Goal: Transaction & Acquisition: Purchase product/service

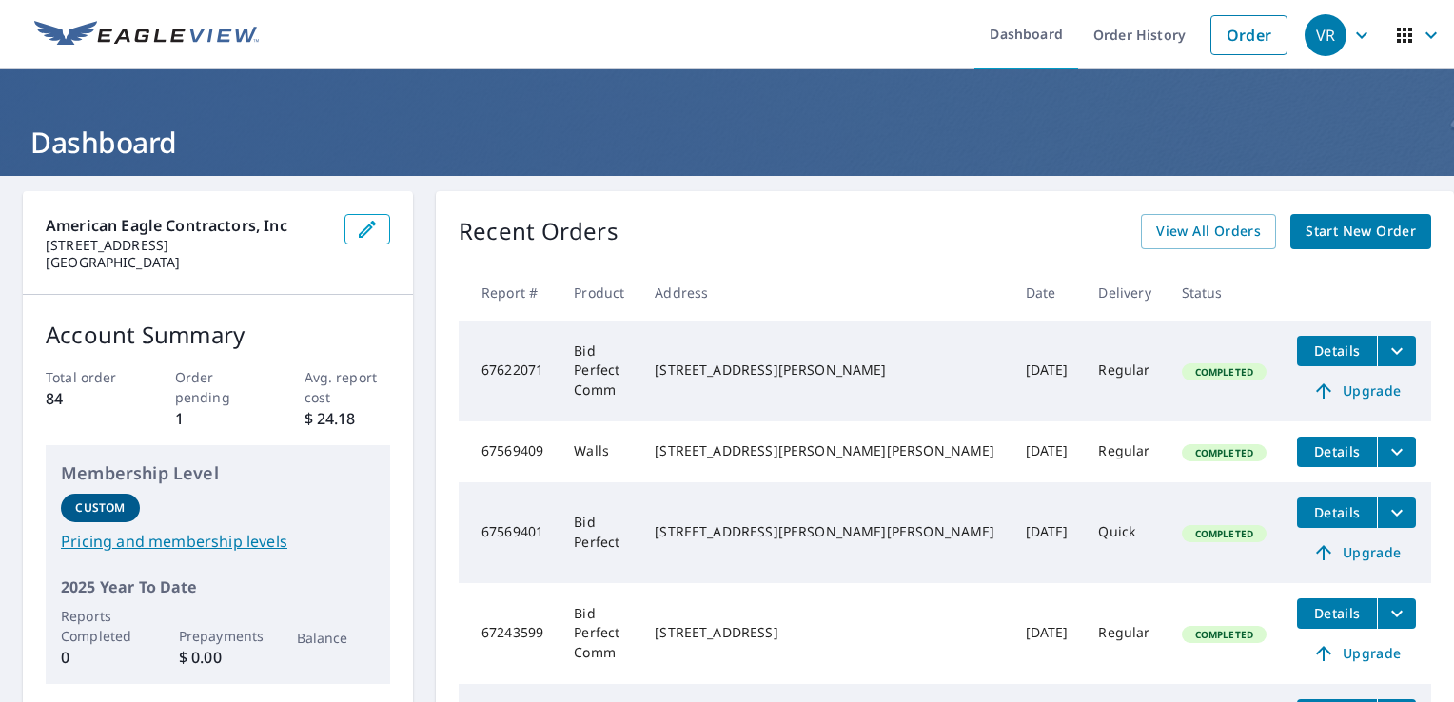
click at [1330, 227] on span "Start New Order" at bounding box center [1361, 232] width 110 height 24
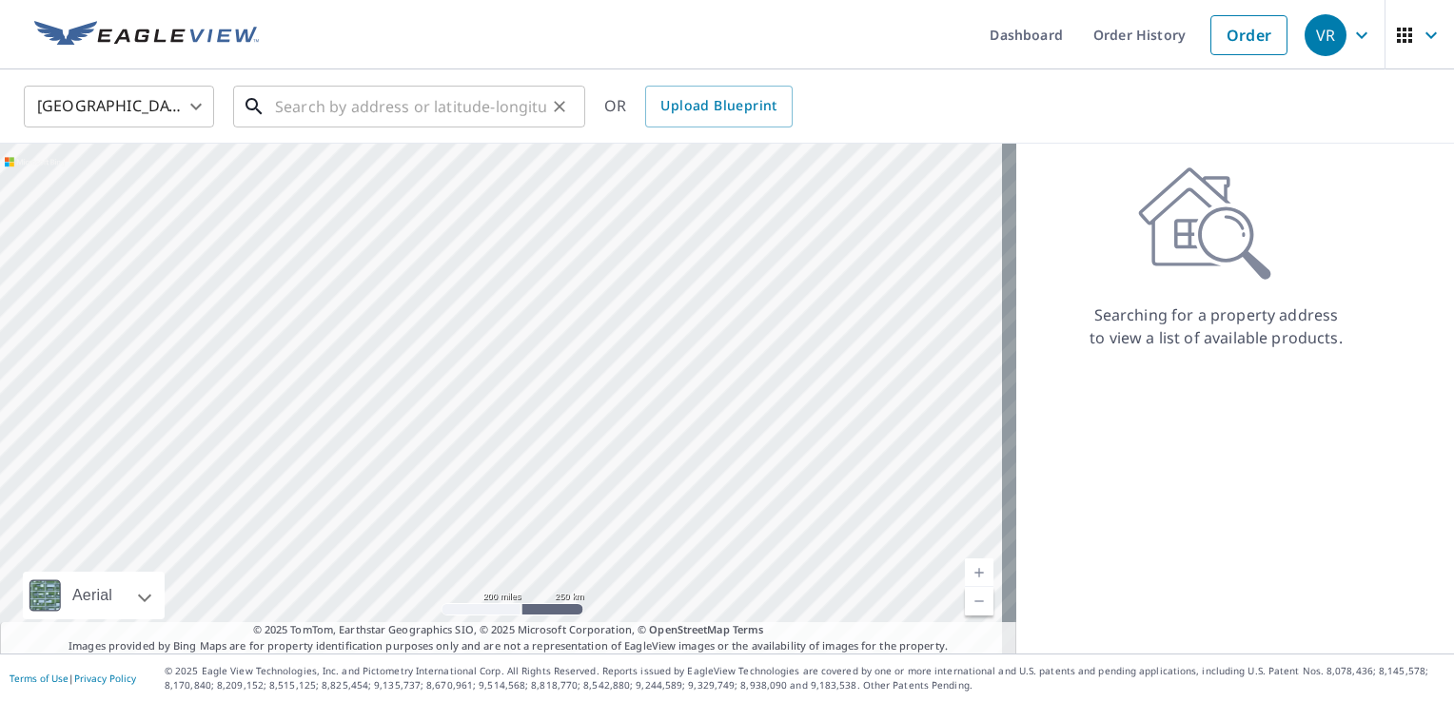
click at [427, 112] on input "text" at bounding box center [410, 106] width 271 height 53
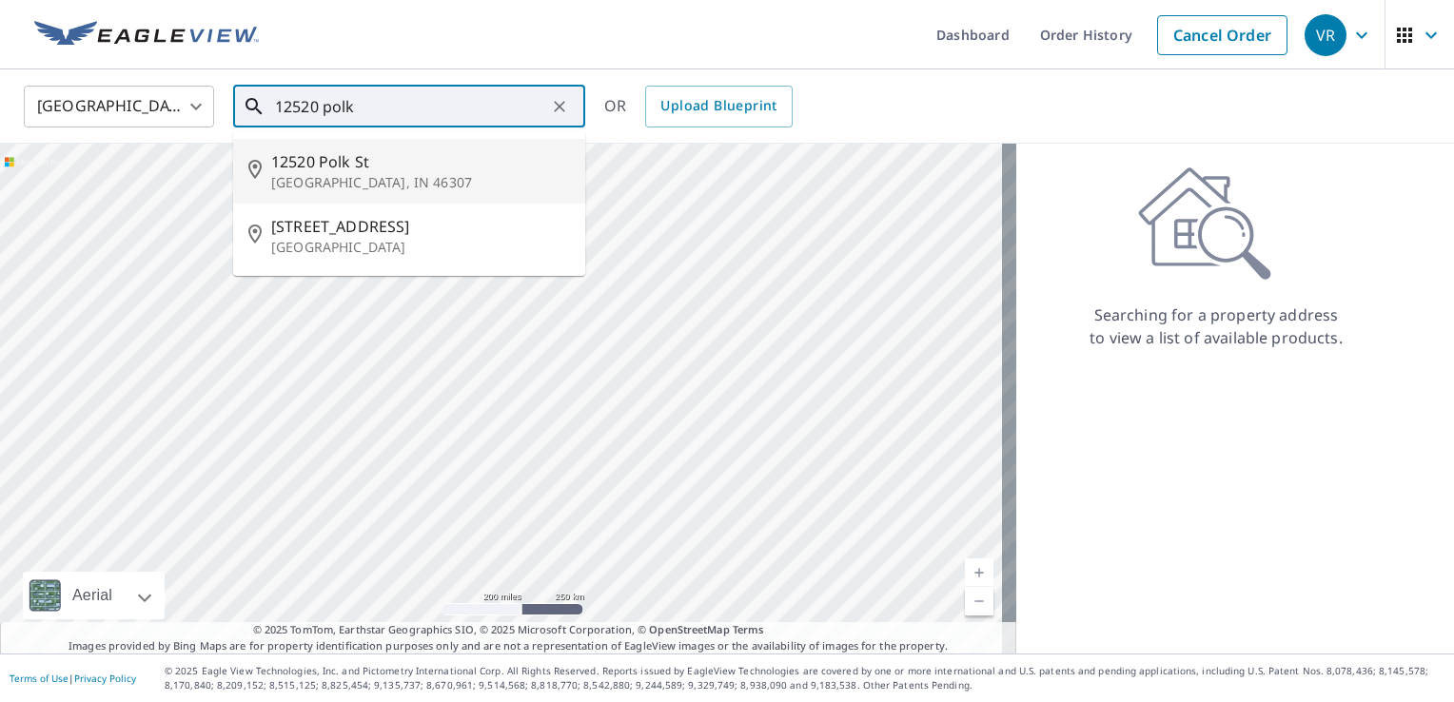
click at [410, 187] on p "[GEOGRAPHIC_DATA], IN 46307" at bounding box center [420, 182] width 299 height 19
type input "[STREET_ADDRESS]"
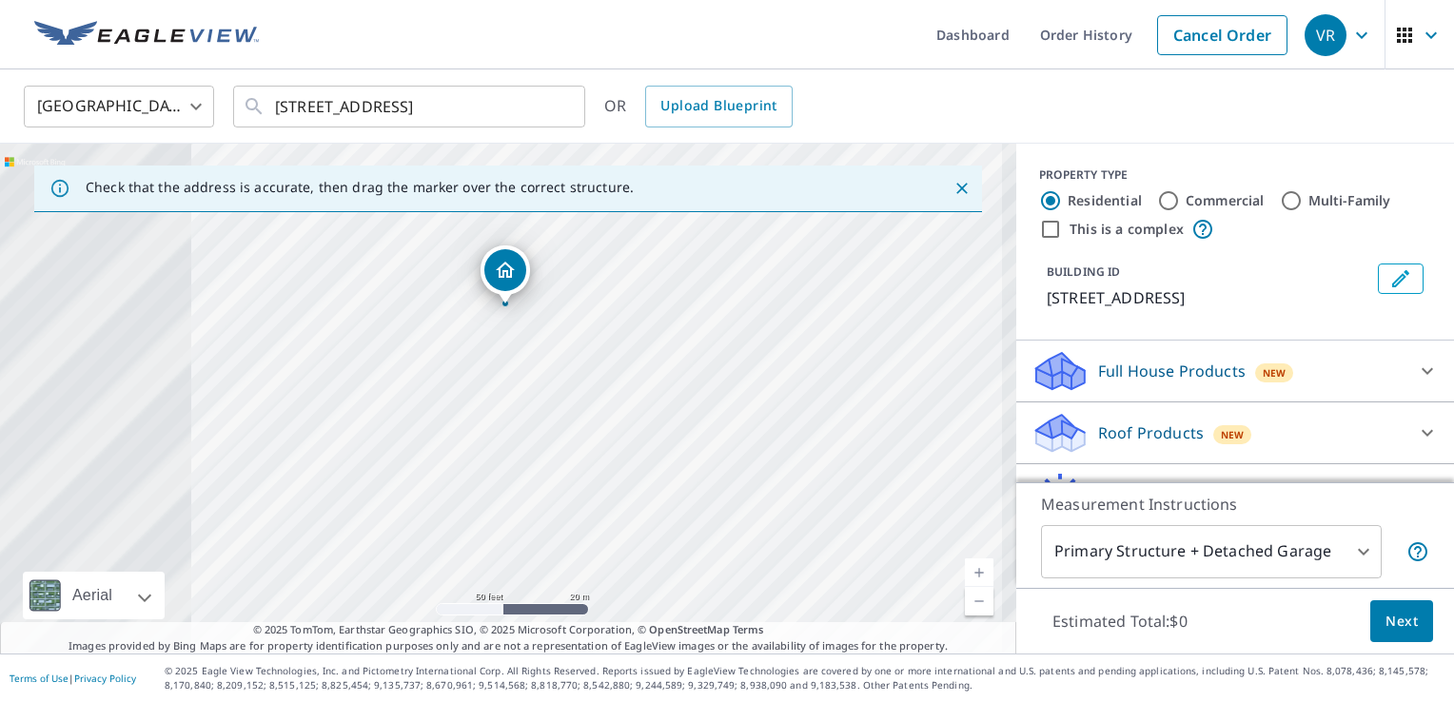
drag, startPoint x: 287, startPoint y: 359, endPoint x: 895, endPoint y: 634, distance: 666.6
click at [895, 634] on div "Check that the address is accurate, then drag the marker over the correct struc…" at bounding box center [508, 399] width 1016 height 510
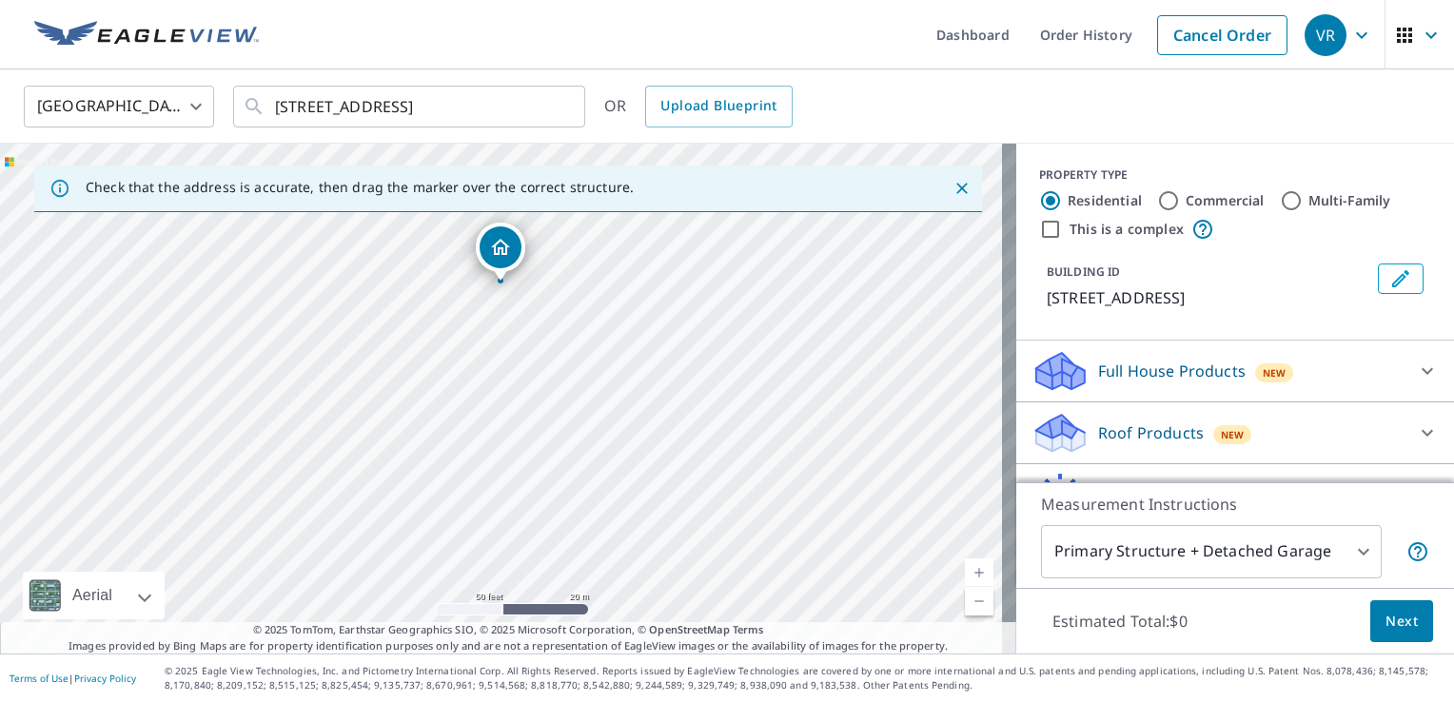
drag, startPoint x: 775, startPoint y: 511, endPoint x: 967, endPoint y: 668, distance: 248.2
click at [967, 668] on div "Dashboard Order History Cancel Order VR [GEOGRAPHIC_DATA] [GEOGRAPHIC_DATA] ​ […" at bounding box center [727, 351] width 1454 height 702
click at [935, 560] on div "[STREET_ADDRESS]" at bounding box center [508, 399] width 1016 height 510
drag, startPoint x: 726, startPoint y: 306, endPoint x: 810, endPoint y: 476, distance: 189.0
click at [810, 476] on div "[STREET_ADDRESS]" at bounding box center [508, 399] width 1016 height 510
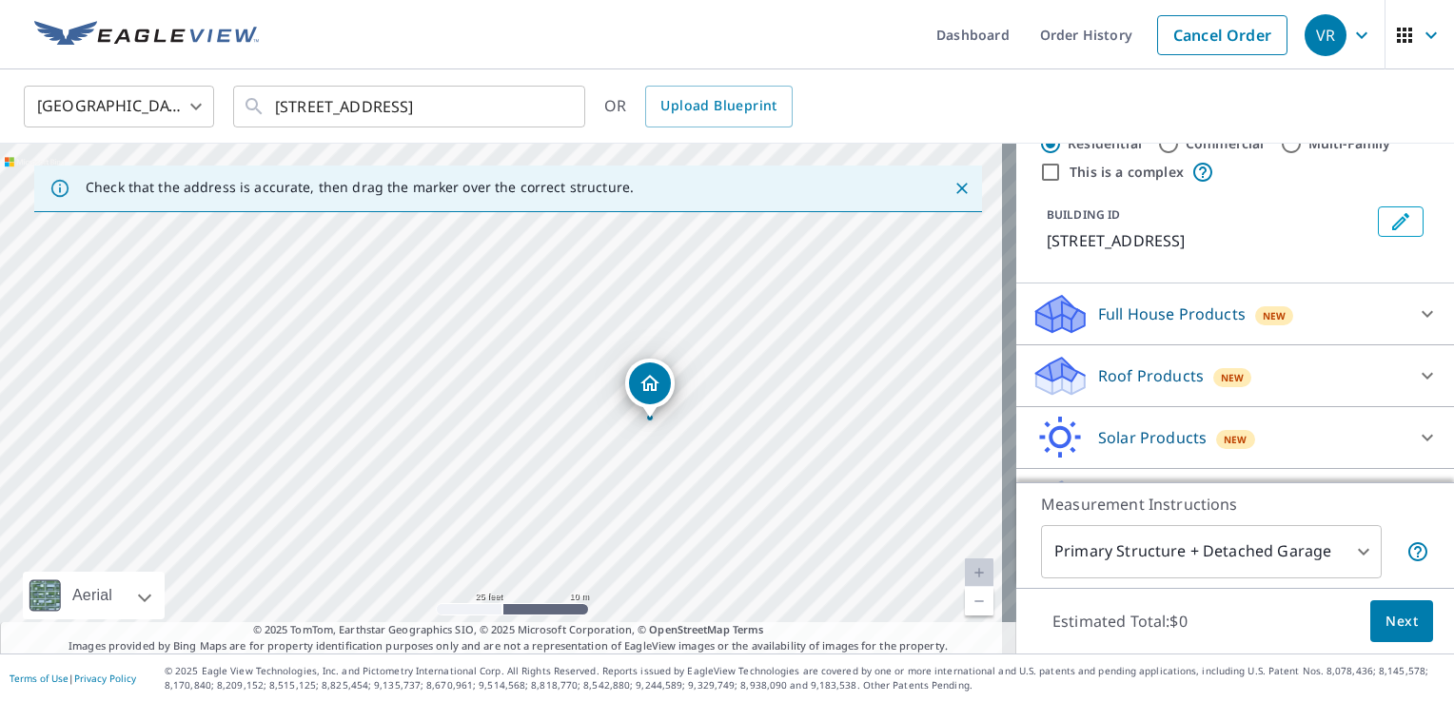
scroll to position [105, 0]
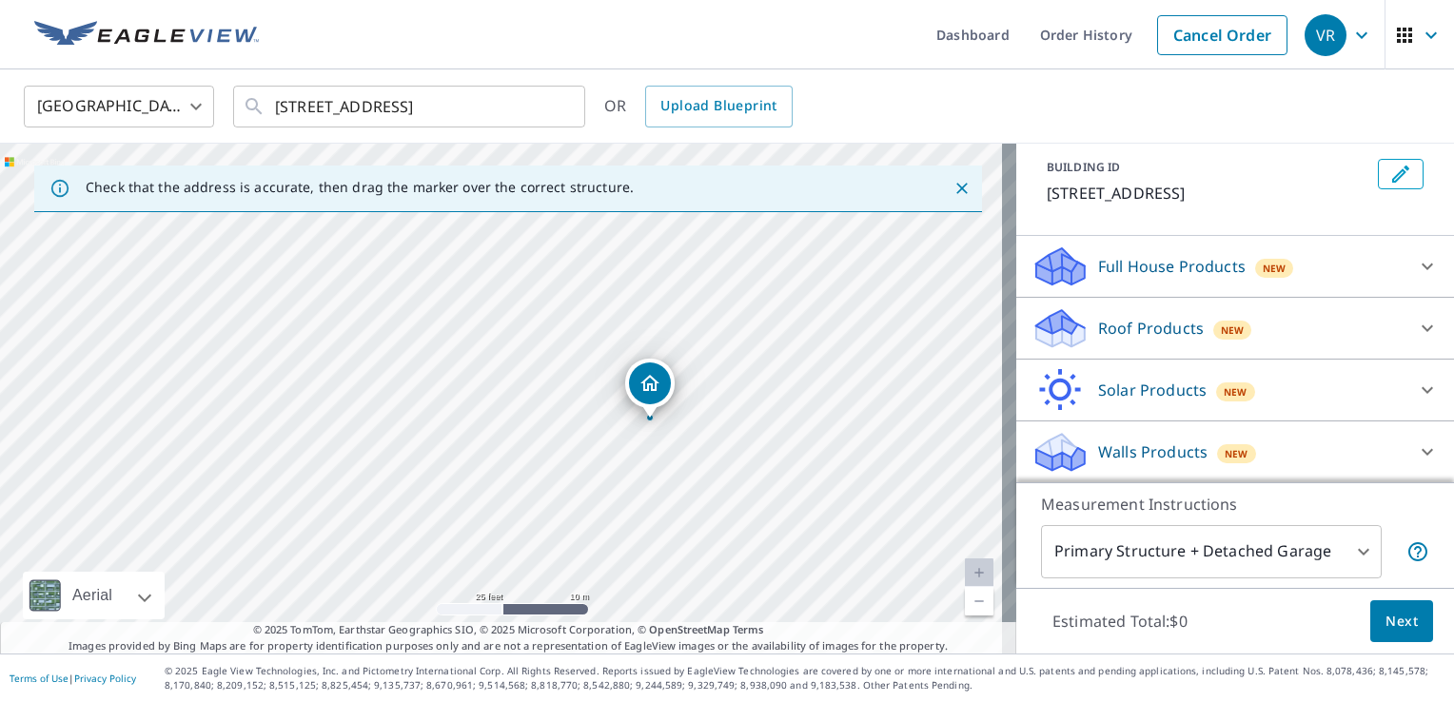
click at [1318, 324] on div "Roof Products New" at bounding box center [1218, 328] width 373 height 45
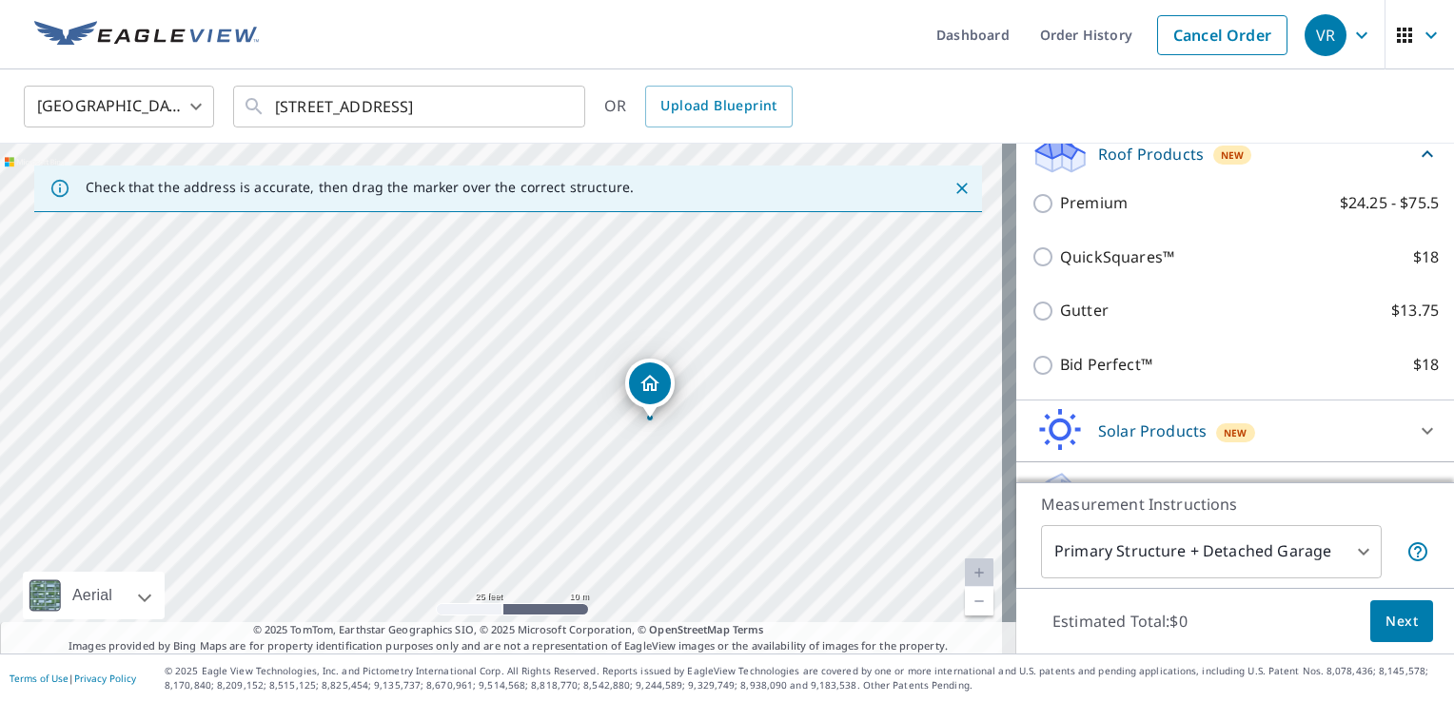
scroll to position [322, 0]
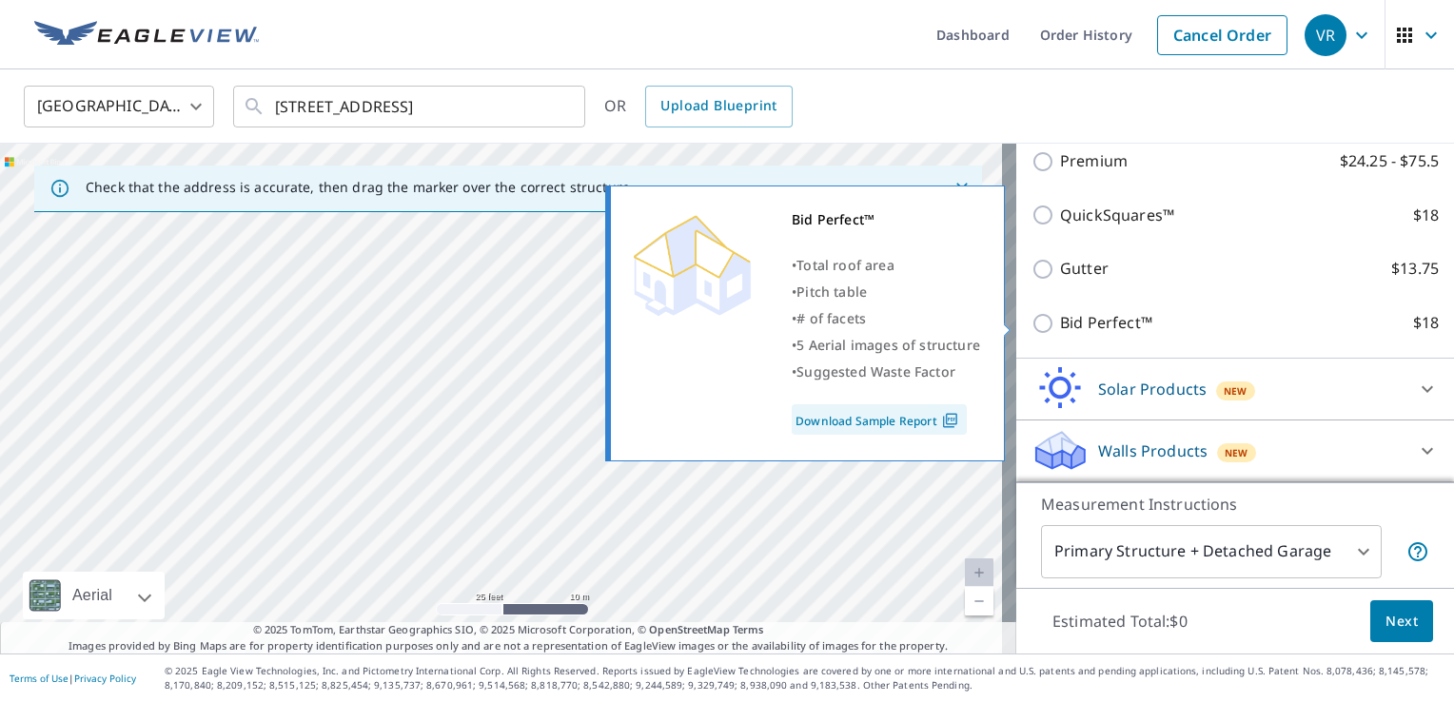
click at [1032, 326] on input "Bid Perfect™ $18" at bounding box center [1046, 323] width 29 height 23
checkbox input "true"
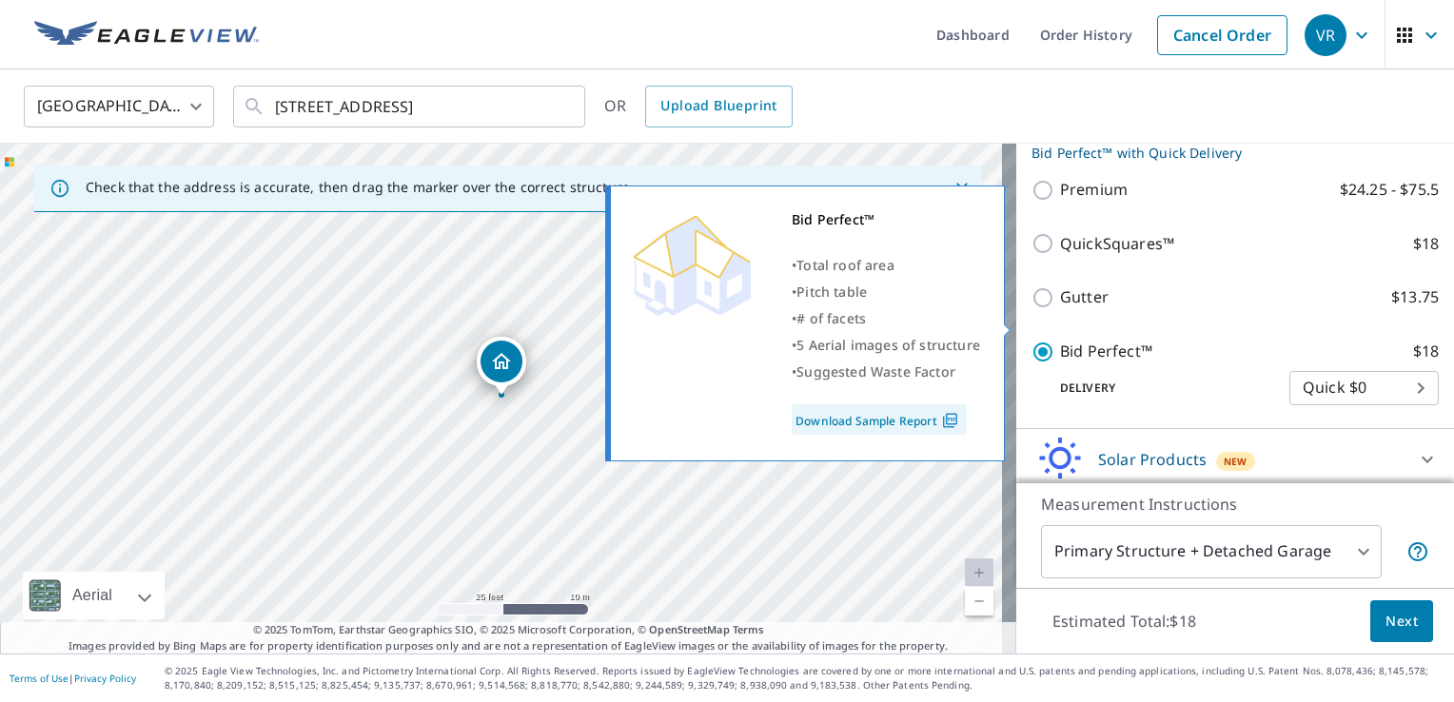
scroll to position [350, 0]
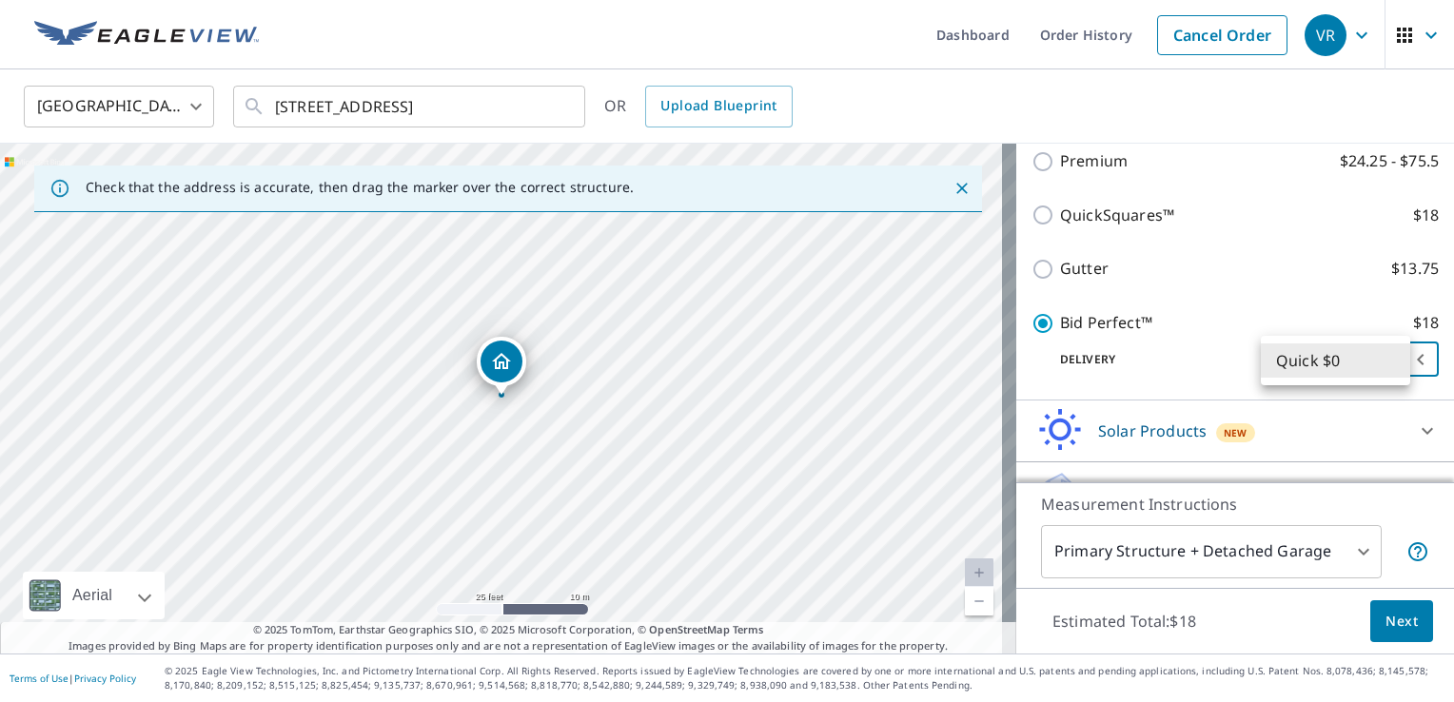
click at [1333, 362] on body "VR VR Dashboard Order History Cancel Order VR [GEOGRAPHIC_DATA] [GEOGRAPHIC_DAT…" at bounding box center [727, 351] width 1454 height 702
click at [1333, 362] on li "Quick $0" at bounding box center [1335, 361] width 149 height 34
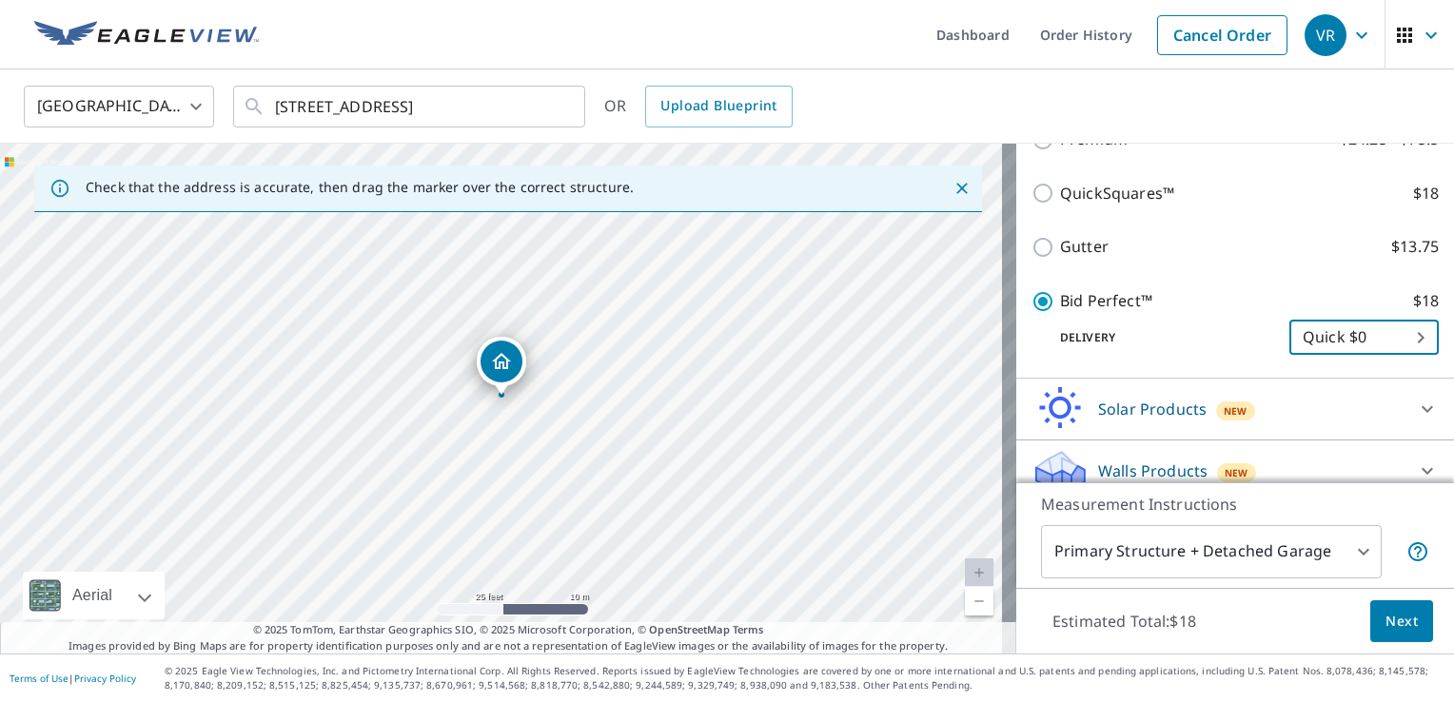
scroll to position [393, 0]
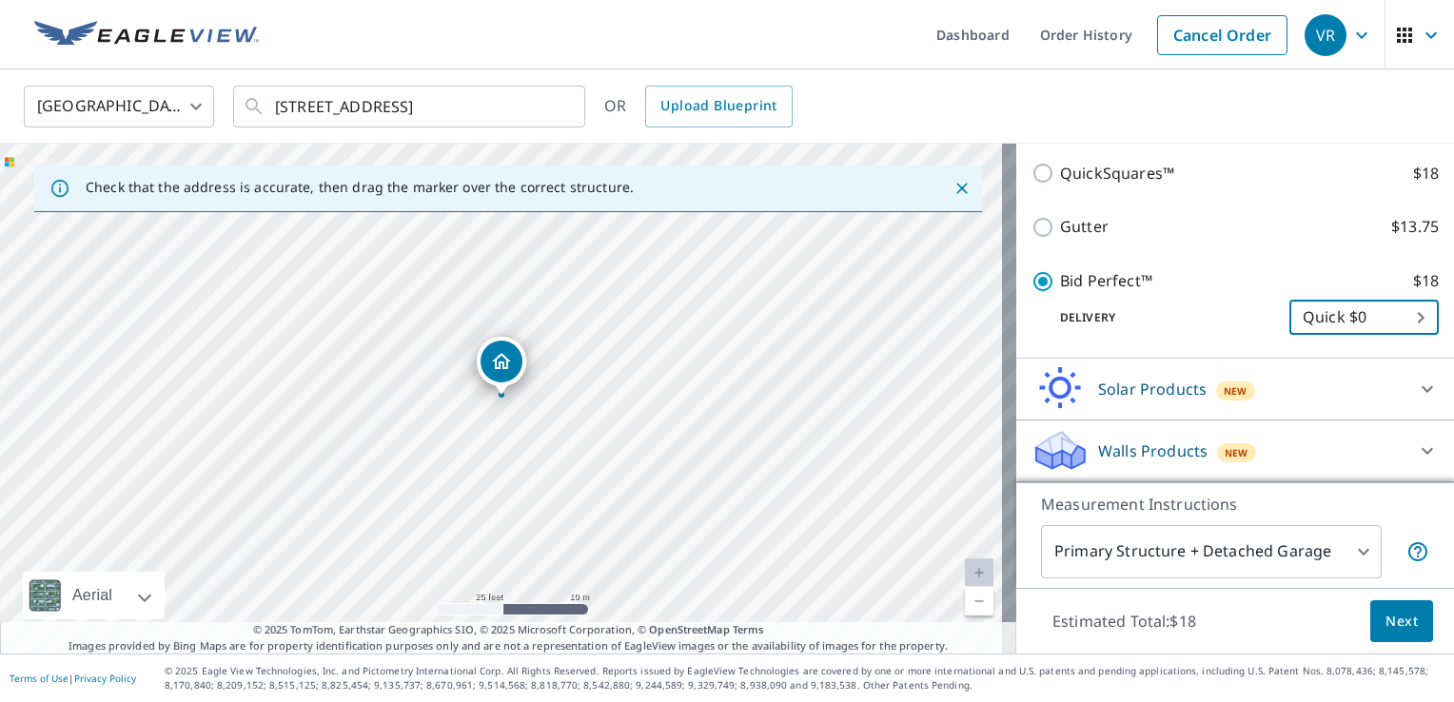
click at [1391, 618] on span "Next" at bounding box center [1402, 622] width 32 height 24
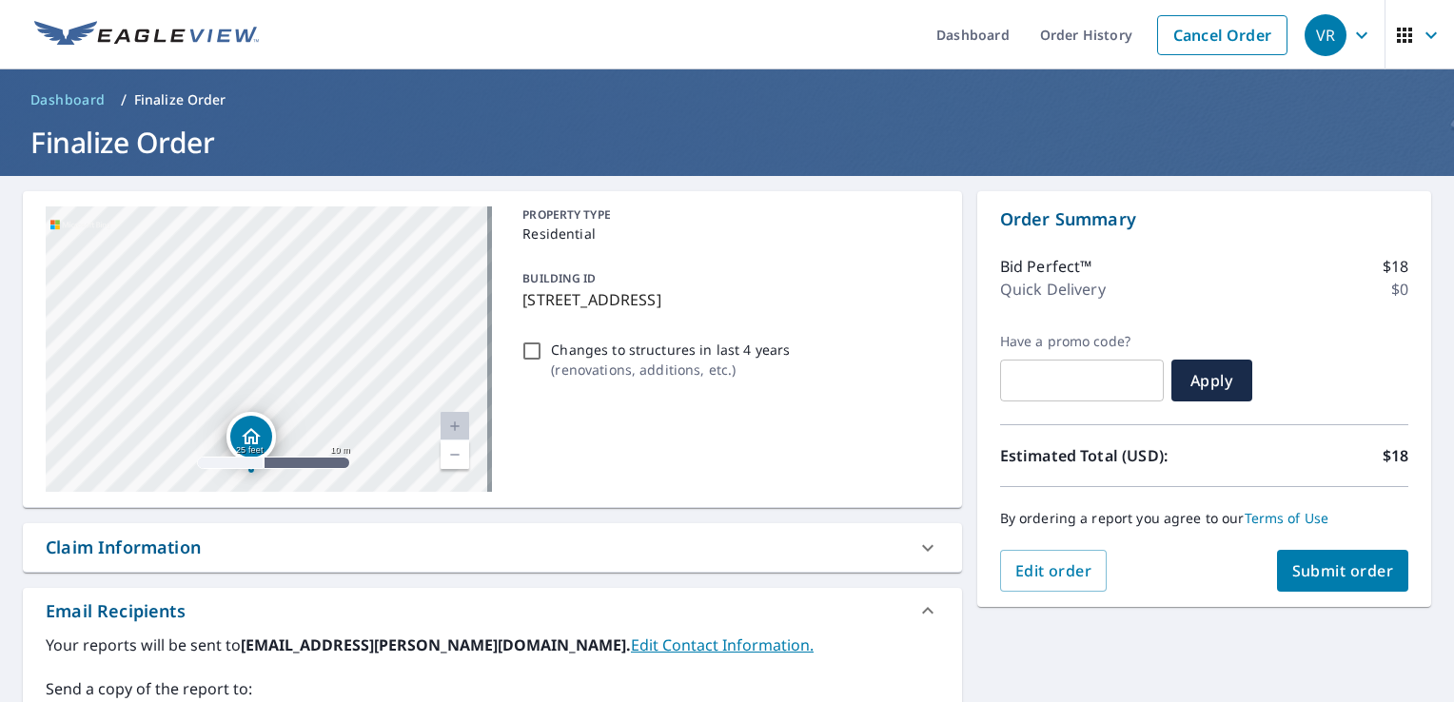
drag, startPoint x: 313, startPoint y: 403, endPoint x: 501, endPoint y: 362, distance: 191.9
click at [503, 362] on div "[STREET_ADDRESS] A standard road map Aerial A detailed look from above Labels L…" at bounding box center [492, 349] width 939 height 317
checkbox input "true"
click at [457, 362] on div "[STREET_ADDRESS]" at bounding box center [269, 350] width 446 height 286
drag, startPoint x: 317, startPoint y: 320, endPoint x: 441, endPoint y: 379, distance: 137.1
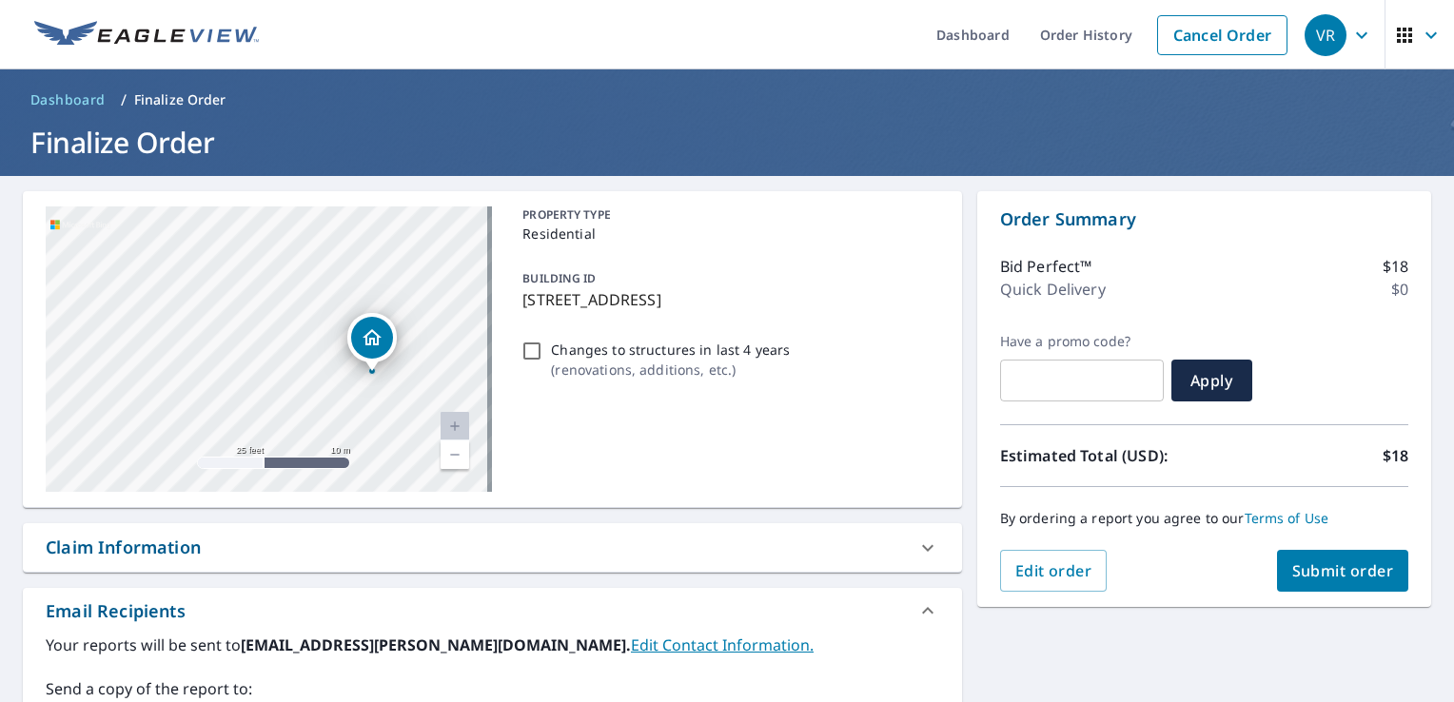
click at [441, 378] on div "[STREET_ADDRESS]" at bounding box center [269, 350] width 446 height 286
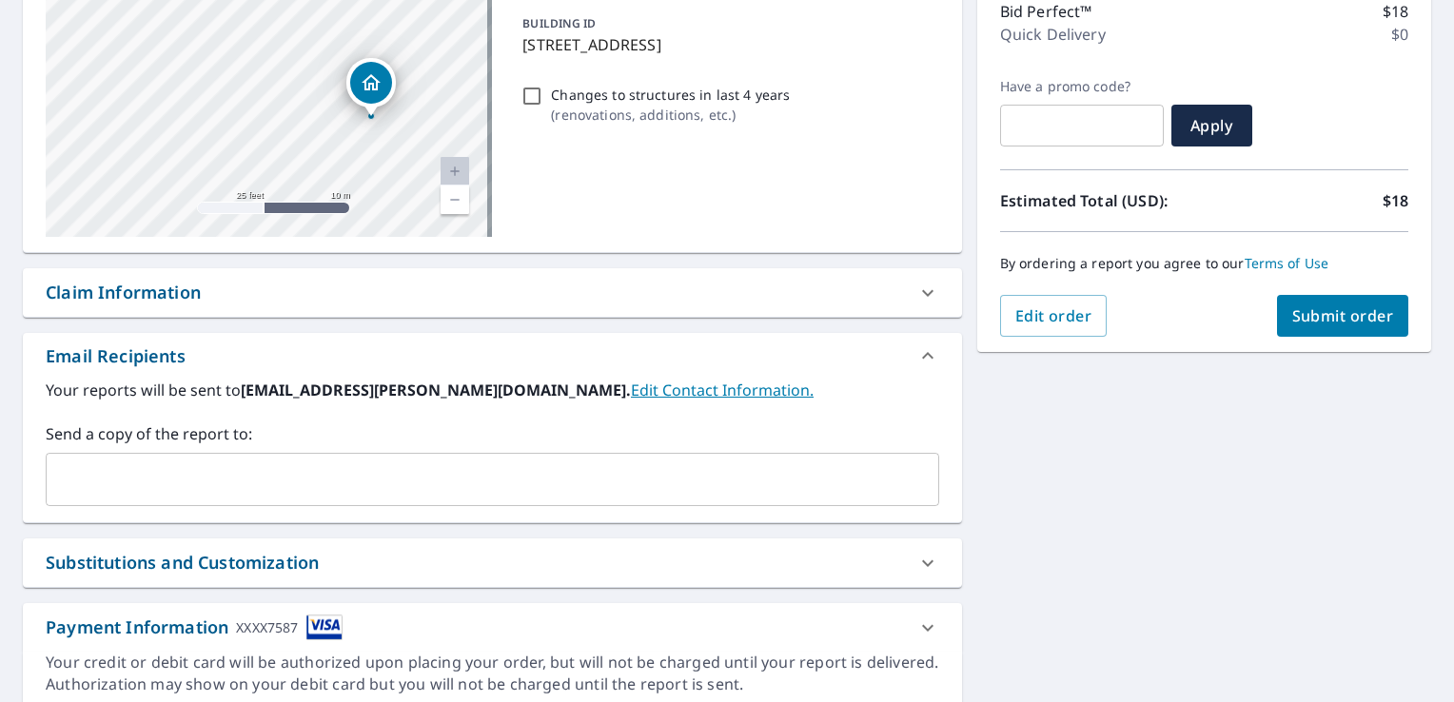
scroll to position [286, 0]
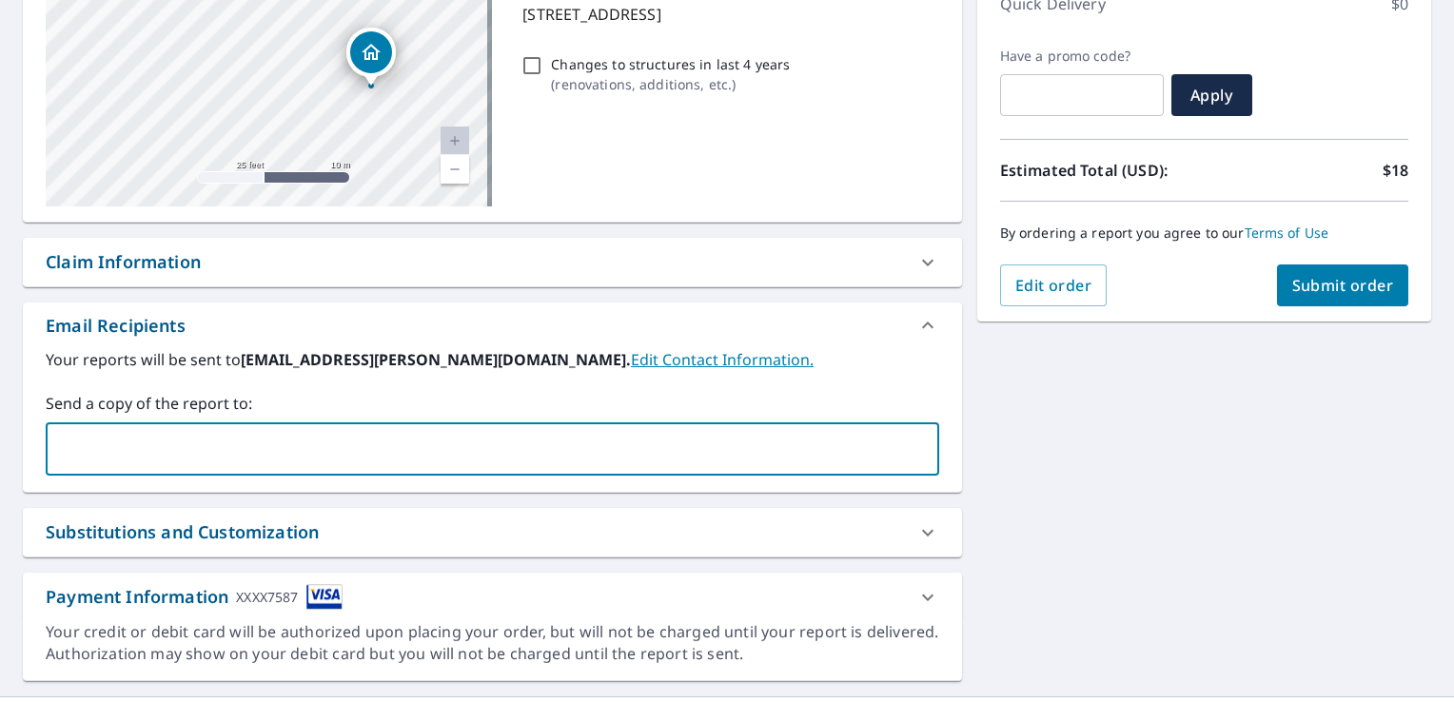
click at [350, 437] on input "text" at bounding box center [478, 449] width 848 height 36
type input "[EMAIL_ADDRESS][PERSON_NAME][DOMAIN_NAME]"
click at [905, 594] on div at bounding box center [928, 598] width 46 height 46
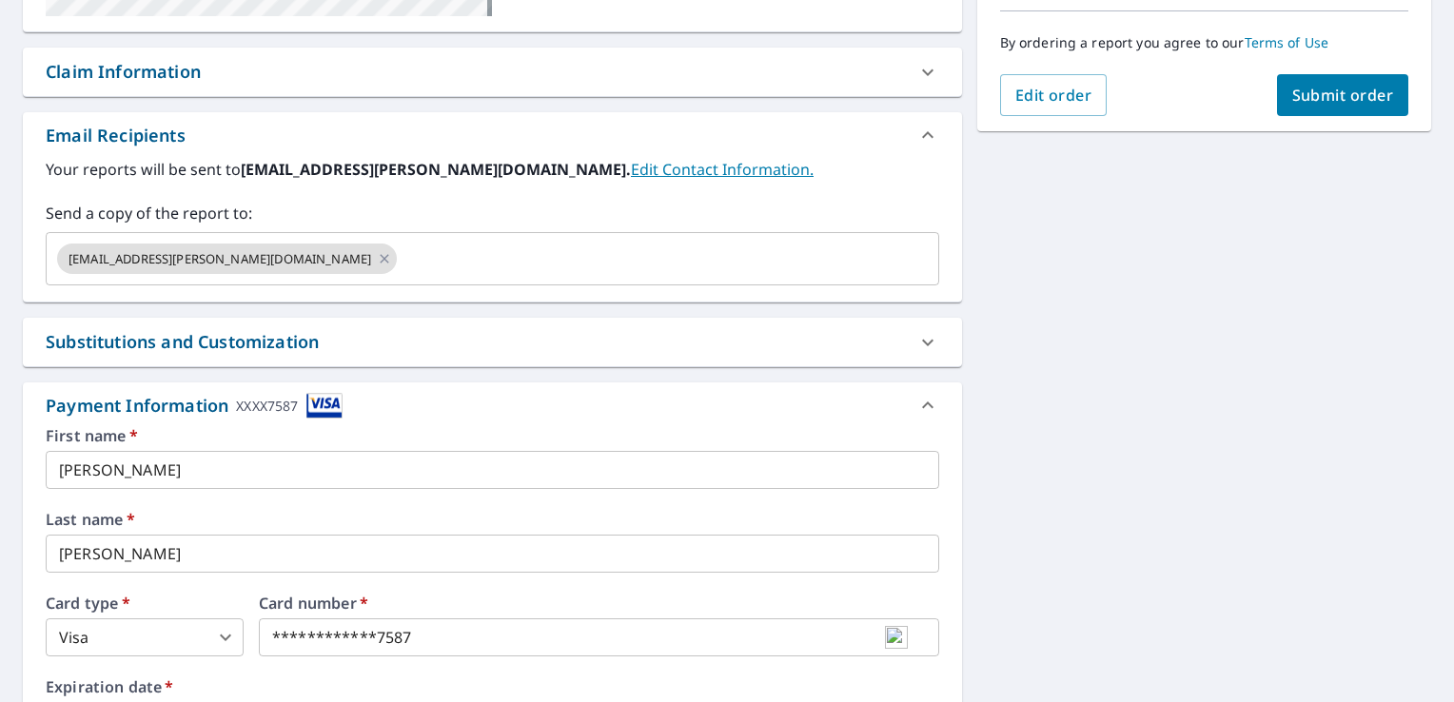
scroll to position [666, 0]
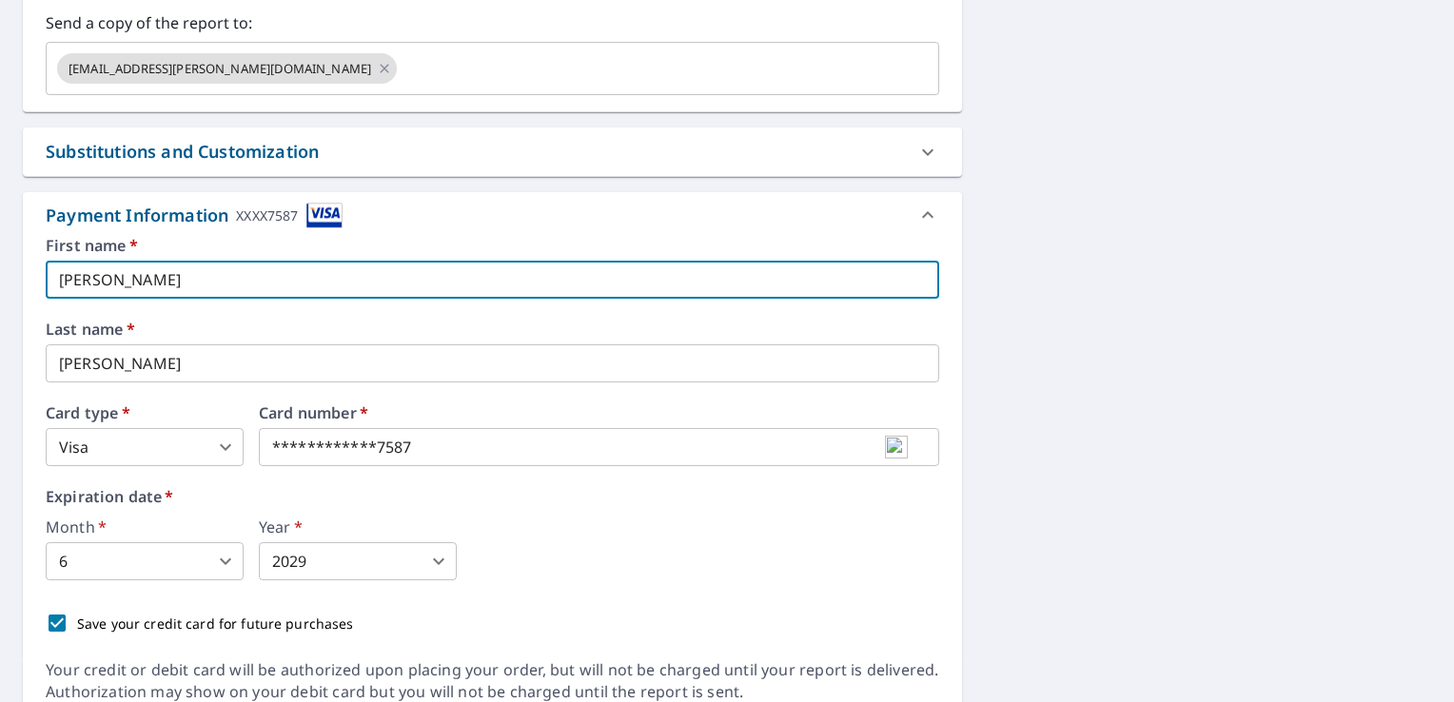
drag, startPoint x: 206, startPoint y: 274, endPoint x: 0, endPoint y: 286, distance: 205.9
click at [0, 282] on html "VR VR Dashboard Order History Cancel Order VR Dashboard / Finalize Order Finali…" at bounding box center [727, 351] width 1454 height 702
checkbox input "true"
type input "V"
checkbox input "true"
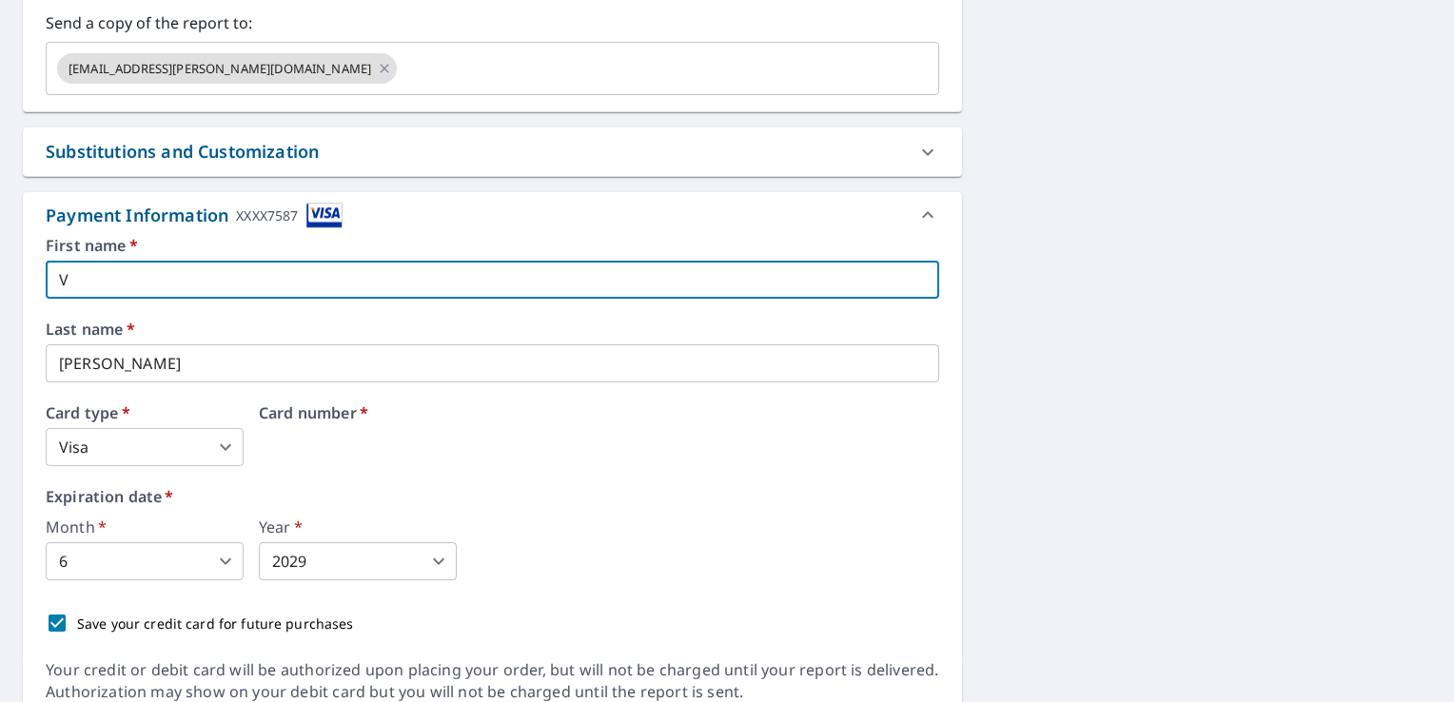
type input "Vi"
checkbox input "true"
type input "Via"
checkbox input "true"
type input "Vian"
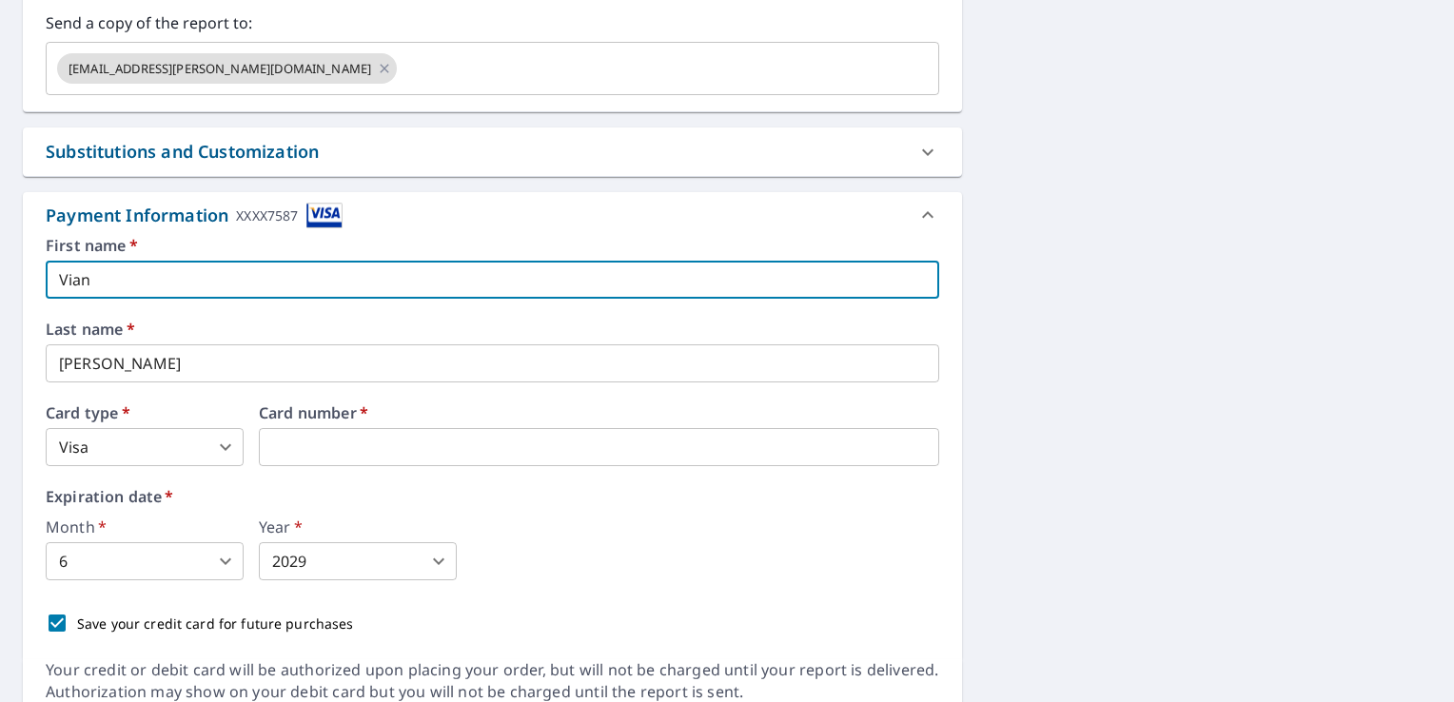
checkbox input "true"
type input "Viane"
checkbox input "true"
type input "[PERSON_NAME]"
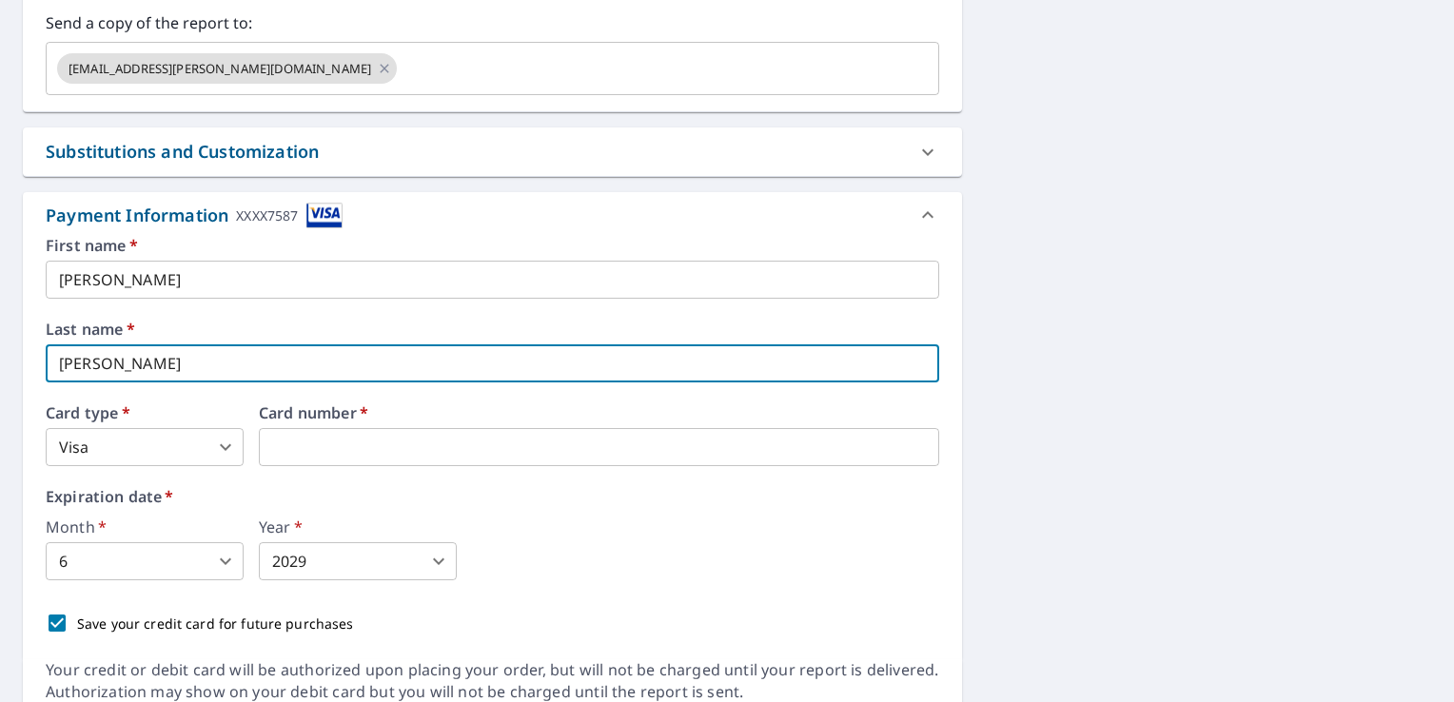
checkbox input "true"
type input "R"
checkbox input "true"
type input "Ro"
checkbox input "true"
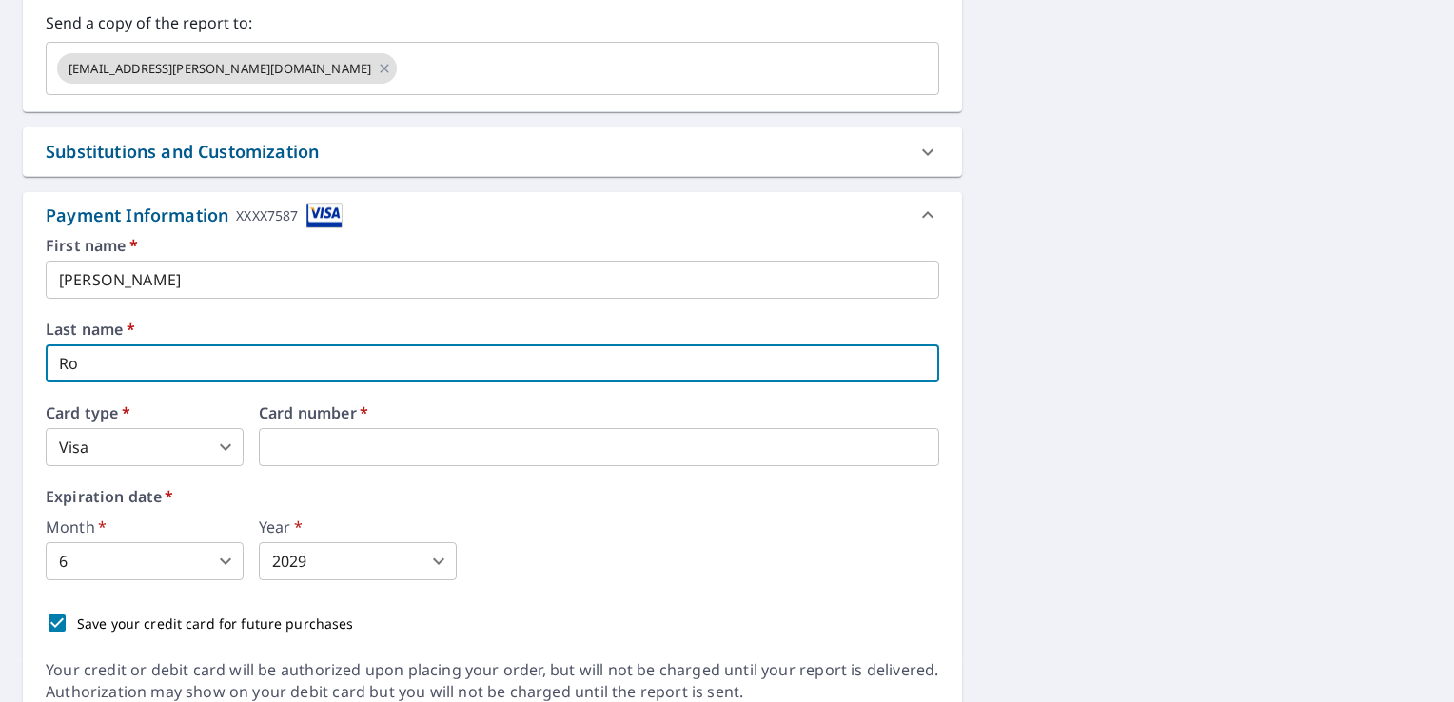
type input "Rod"
checkbox input "true"
type input "Rodr"
checkbox input "true"
type input "Rodri"
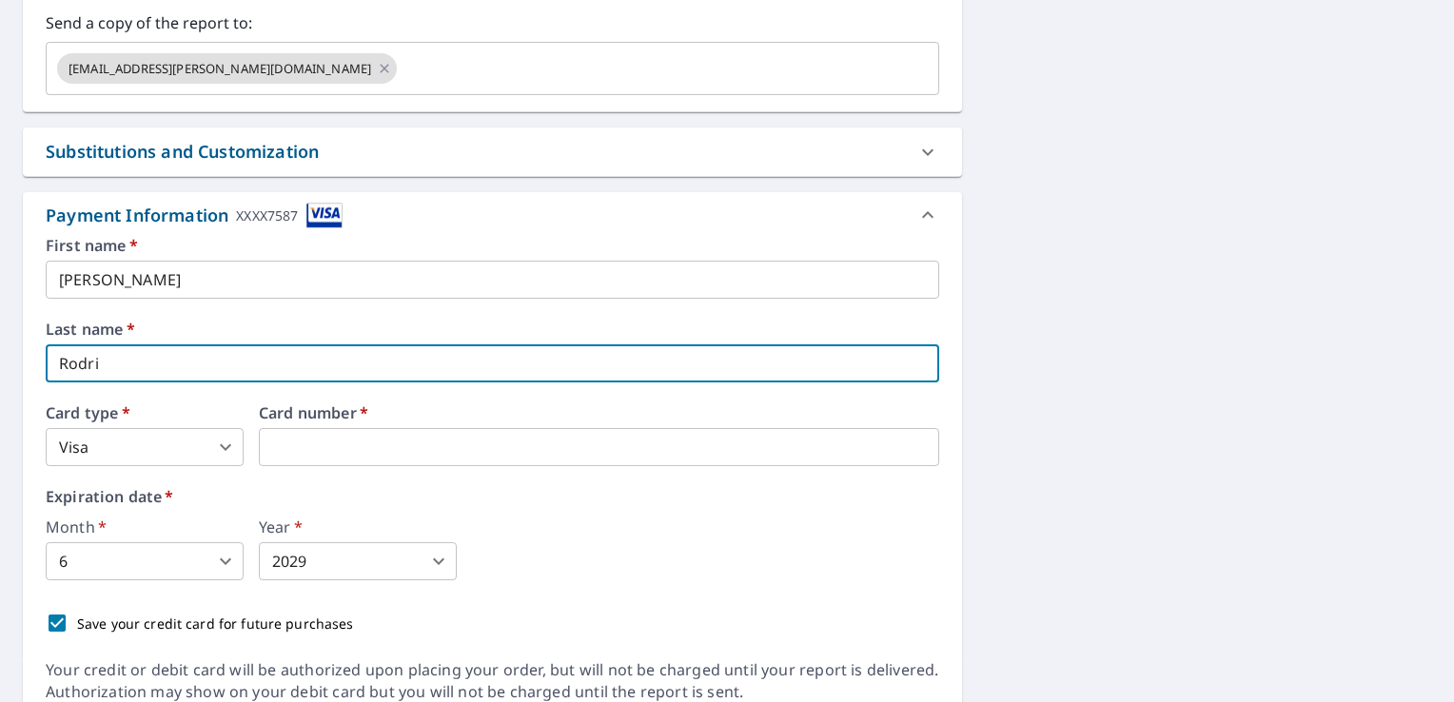
checkbox input "true"
type input "Rodrig"
checkbox input "true"
type input "Rodrigu"
checkbox input "true"
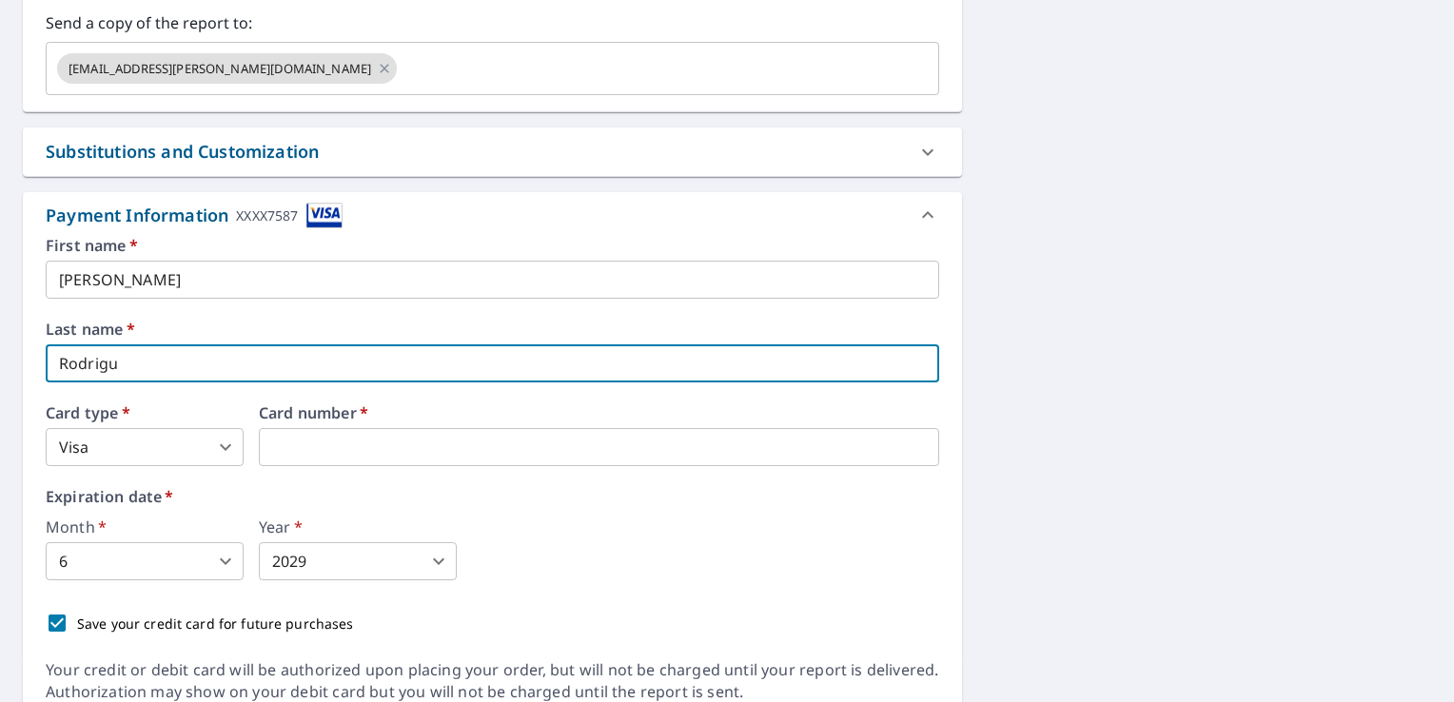
type input "[PERSON_NAME]"
checkbox input "true"
type input "[PERSON_NAME]"
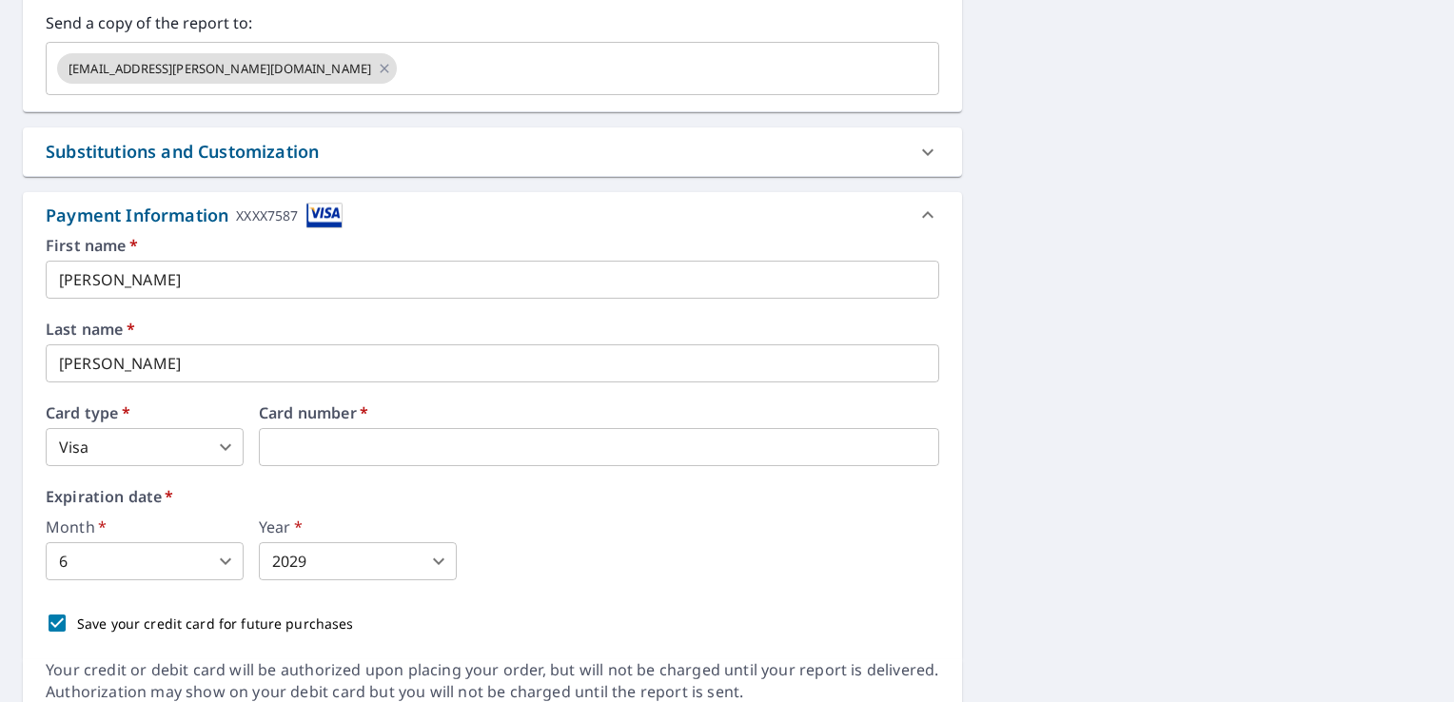
click at [180, 569] on body "VR VR Dashboard Order History Cancel Order VR Dashboard / Finalize Order Finali…" at bounding box center [727, 351] width 1454 height 702
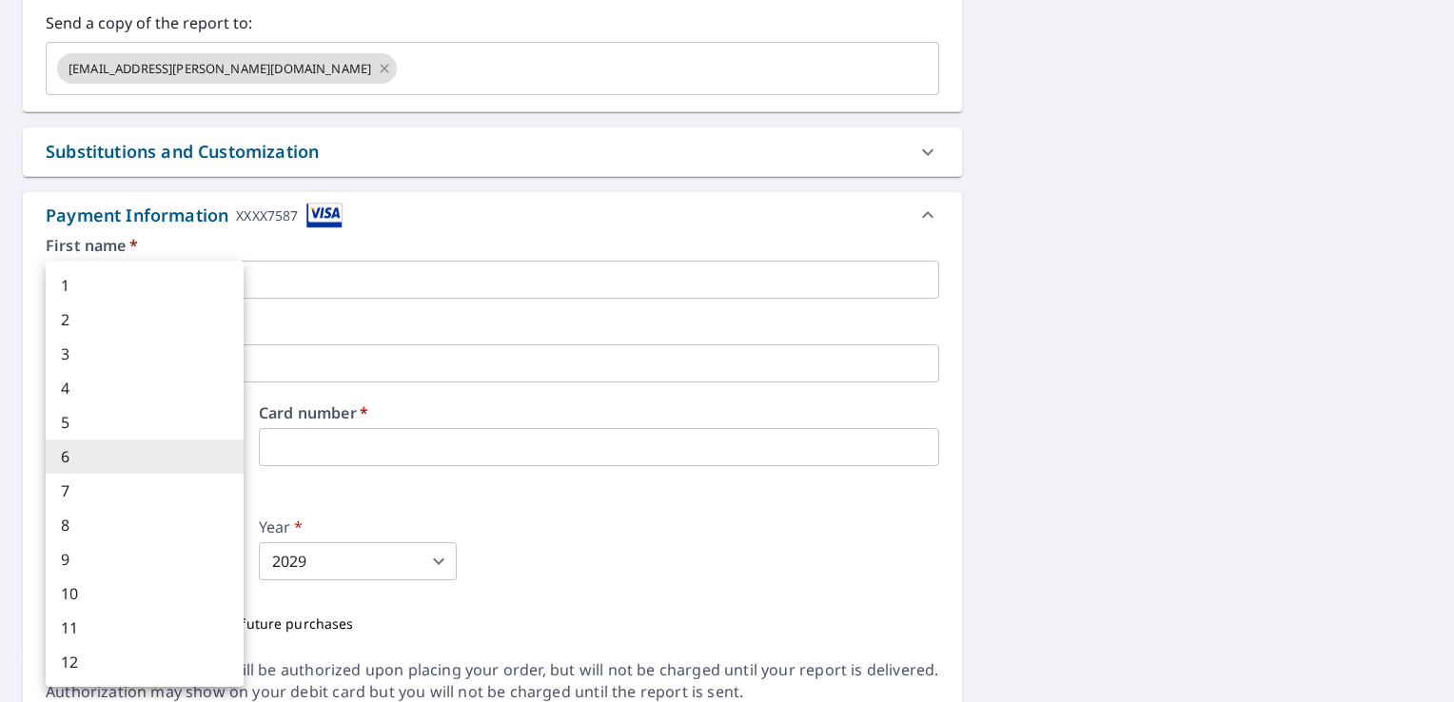
click at [143, 428] on li "5" at bounding box center [145, 422] width 198 height 34
checkbox input "true"
type input "5"
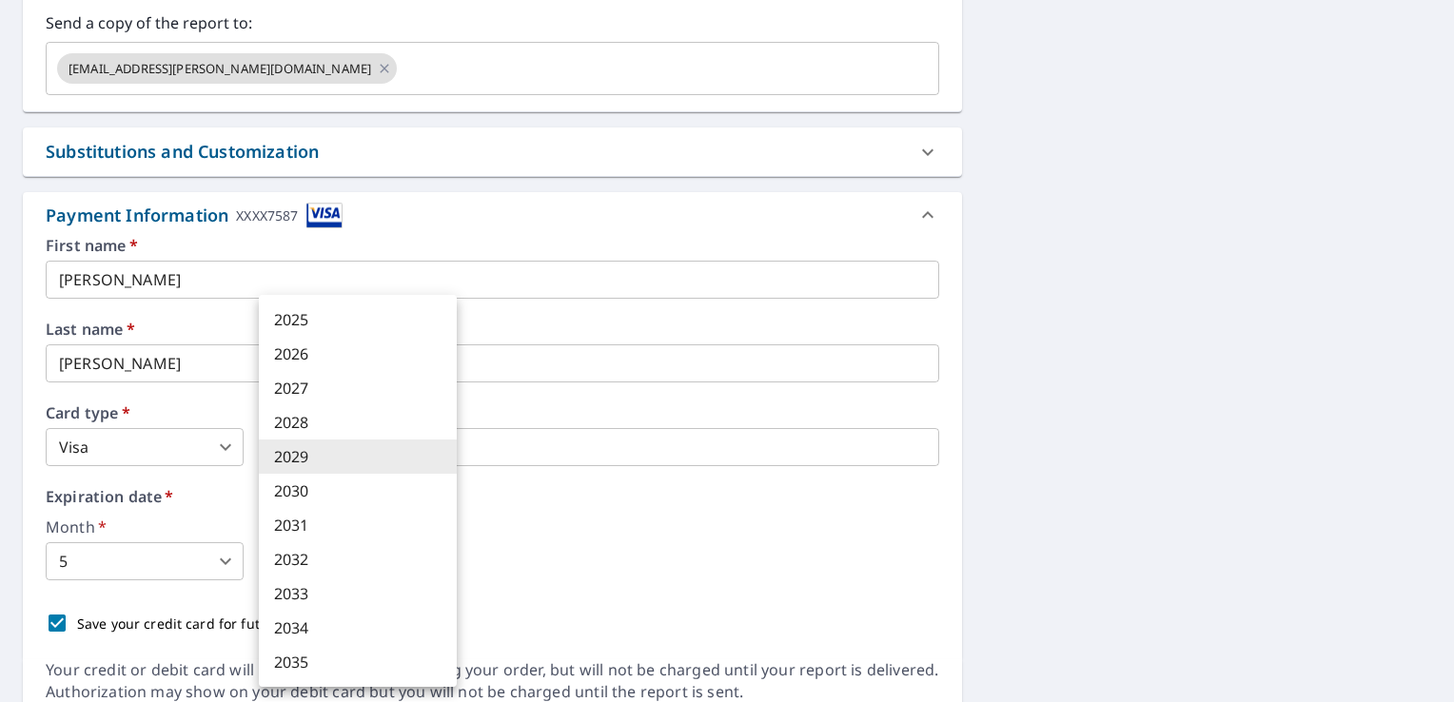
click at [430, 545] on body "VR VR Dashboard Order History Cancel Order VR Dashboard / Finalize Order Finali…" at bounding box center [727, 351] width 1454 height 702
click at [350, 490] on li "2030" at bounding box center [358, 491] width 198 height 34
checkbox input "true"
type input "2030"
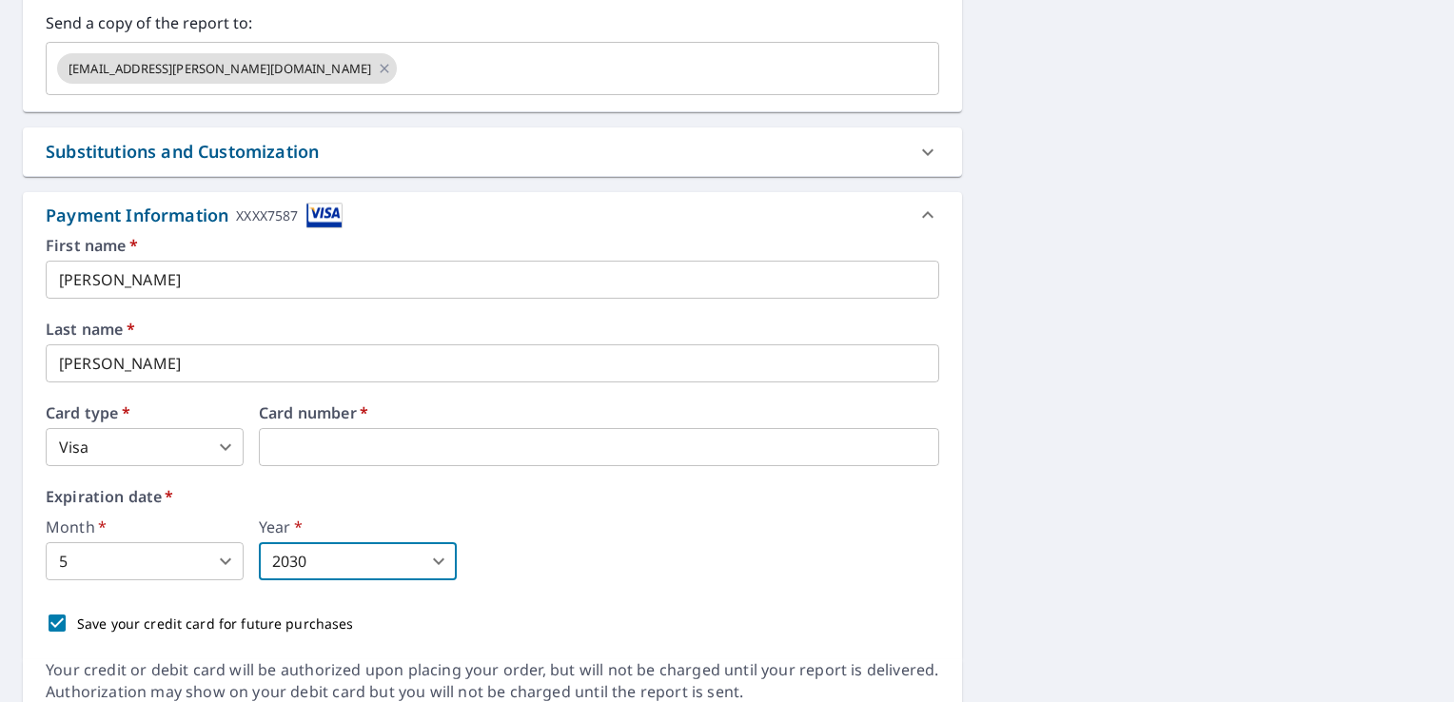
click at [624, 550] on div "Month   * 5 5 ​ Year   * 2030 2030 ​" at bounding box center [493, 550] width 894 height 61
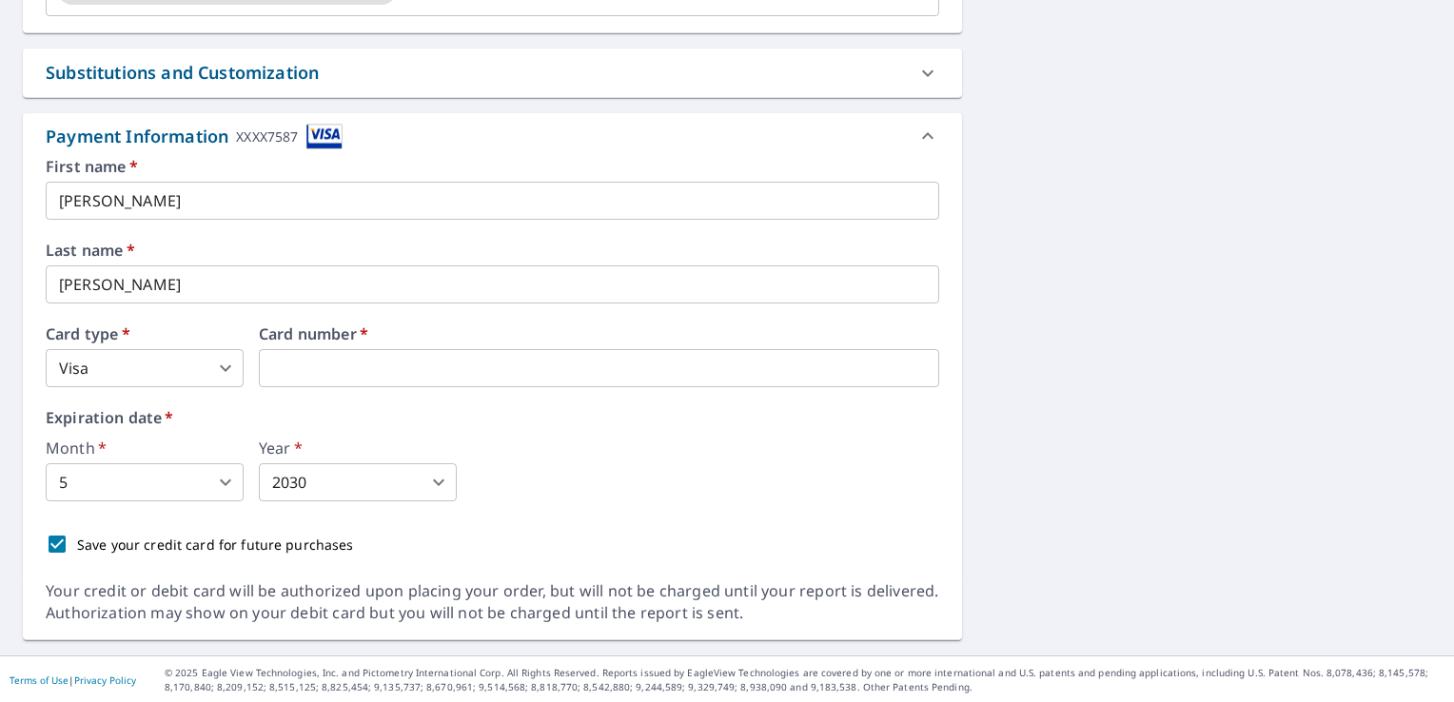
scroll to position [0, 0]
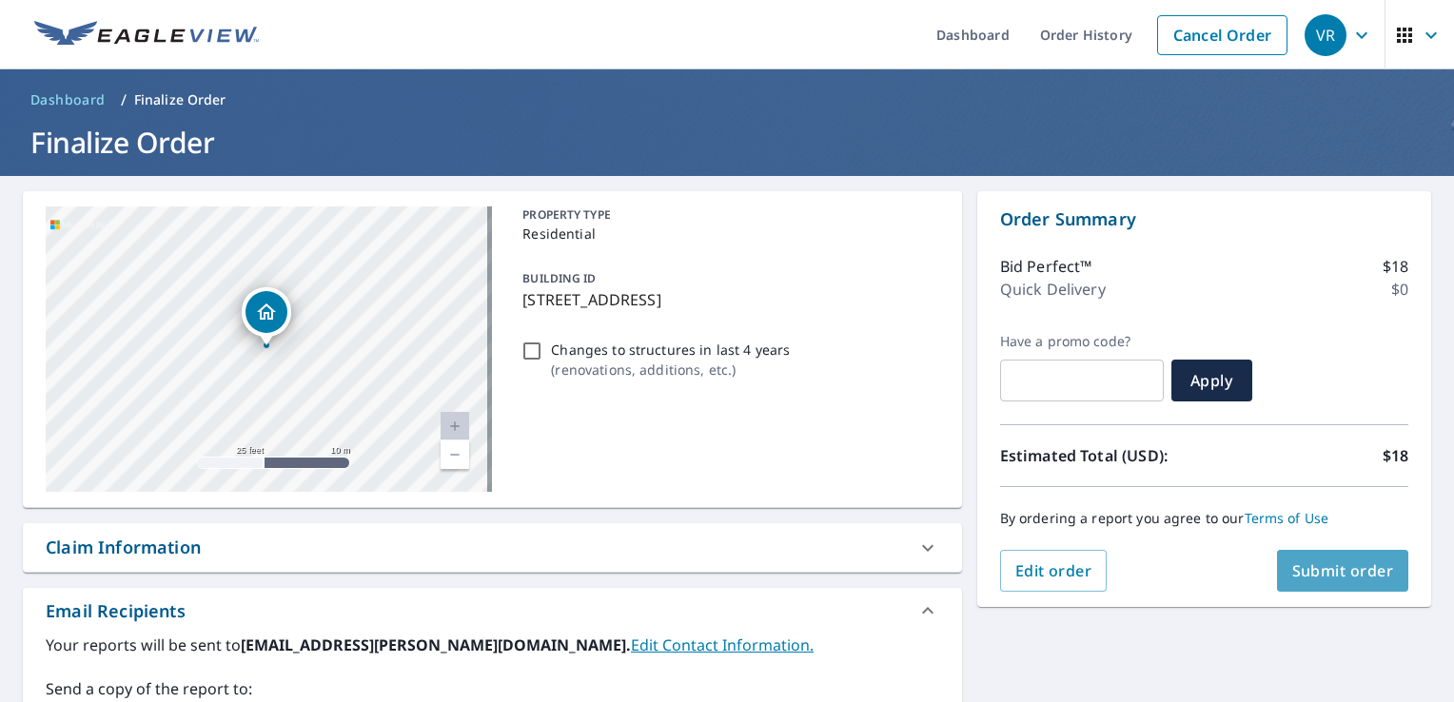
click at [1378, 568] on button "Submit order" at bounding box center [1343, 571] width 132 height 42
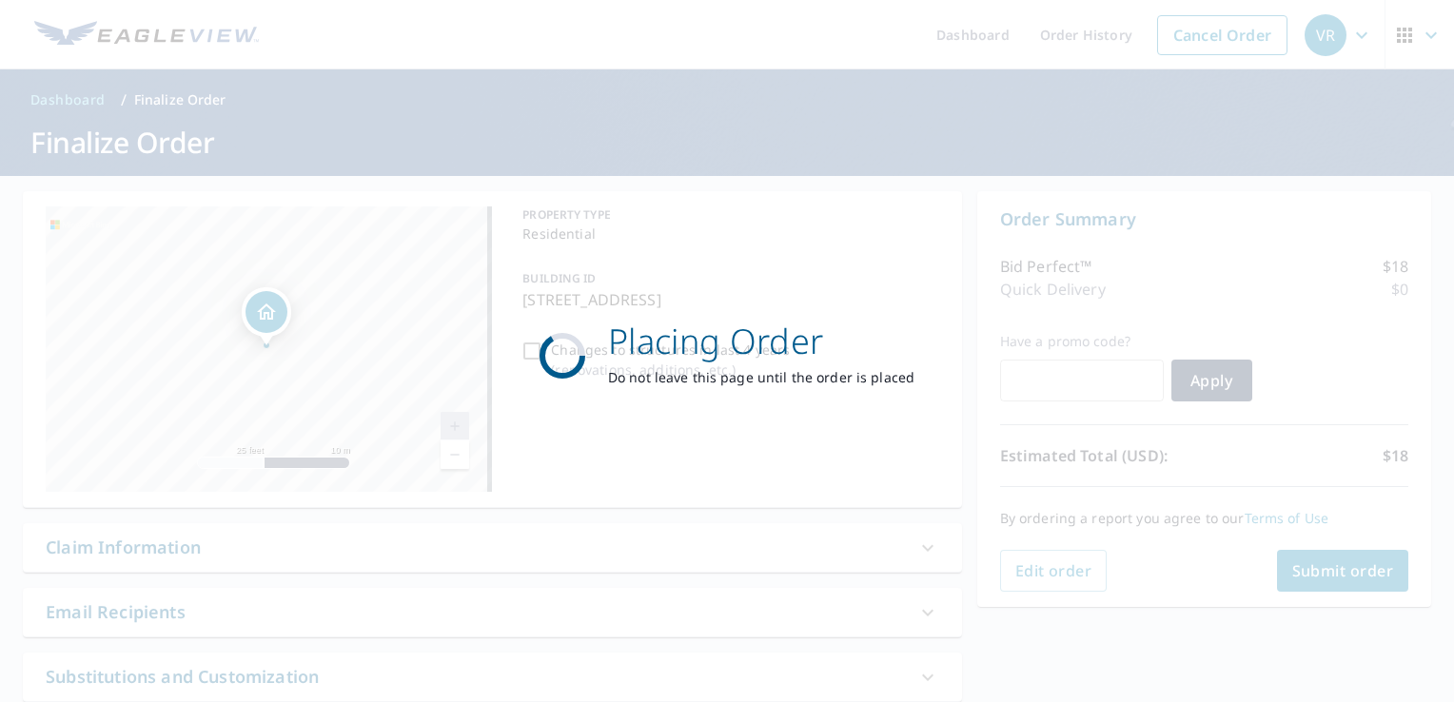
checkbox input "true"
